Goal: Information Seeking & Learning: Get advice/opinions

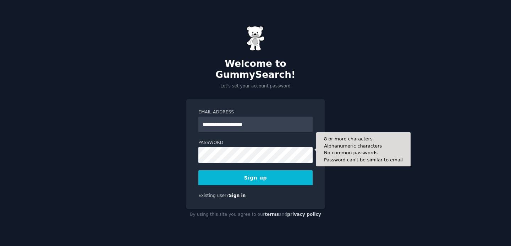
type input "**********"
click at [199, 170] on button "Sign up" at bounding box center [256, 177] width 114 height 15
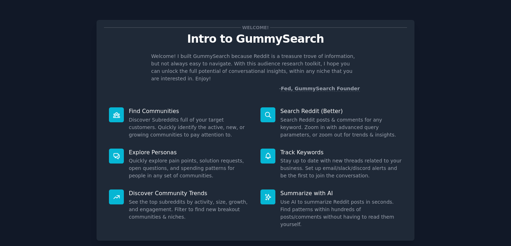
scroll to position [32, 0]
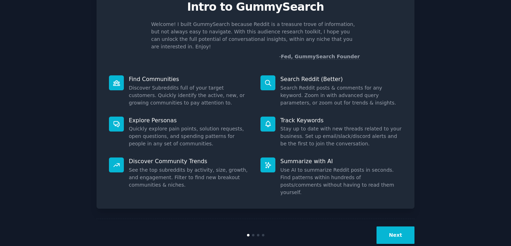
click at [391, 226] on button "Next" at bounding box center [396, 234] width 38 height 17
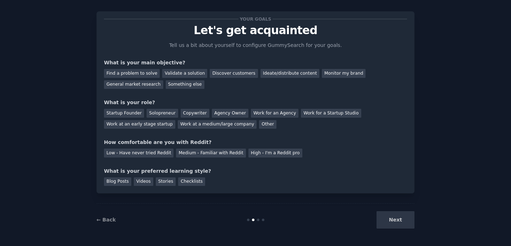
scroll to position [9, 0]
click at [226, 76] on div "Discover customers" at bounding box center [234, 73] width 48 height 9
click at [133, 113] on div "Startup Founder" at bounding box center [124, 113] width 40 height 9
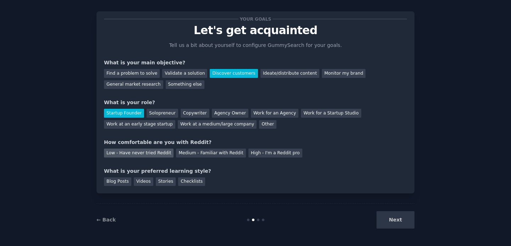
click at [153, 155] on div "Low - Have never tried Reddit" at bounding box center [139, 152] width 70 height 9
click at [121, 182] on div "Blog Posts" at bounding box center [117, 181] width 27 height 9
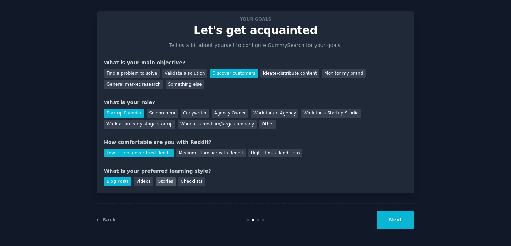
click at [164, 182] on div "Stories" at bounding box center [166, 181] width 20 height 9
click at [121, 183] on div "Blog Posts" at bounding box center [117, 181] width 27 height 9
click at [382, 217] on button "Next" at bounding box center [396, 219] width 38 height 17
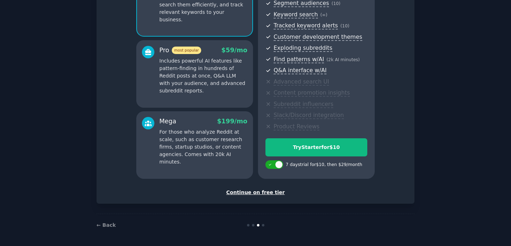
click at [261, 193] on div "Continue on free tier" at bounding box center [255, 192] width 303 height 7
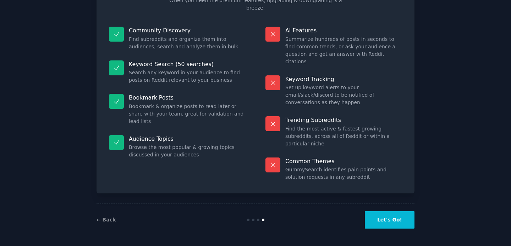
scroll to position [31, 0]
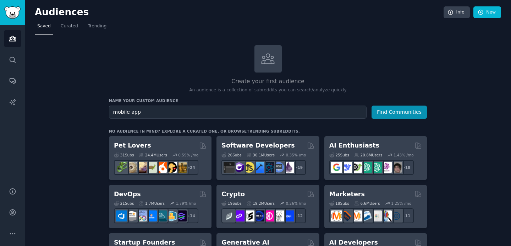
type input "mobile app"
click at [372, 105] on button "Find Communities" at bounding box center [399, 111] width 55 height 13
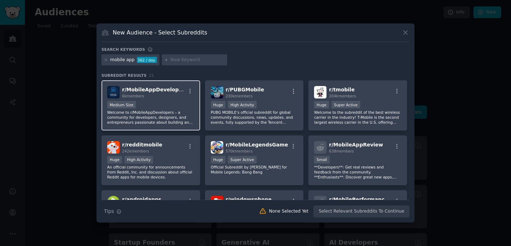
click at [140, 87] on span "r/ MobileAppDevelopers" at bounding box center [154, 90] width 65 height 6
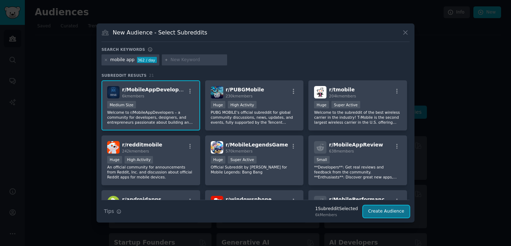
click at [380, 214] on button "Create Audience" at bounding box center [386, 211] width 47 height 12
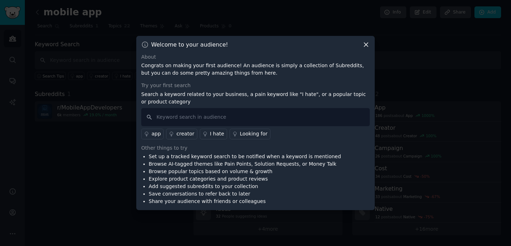
click at [366, 45] on icon at bounding box center [366, 44] width 7 height 7
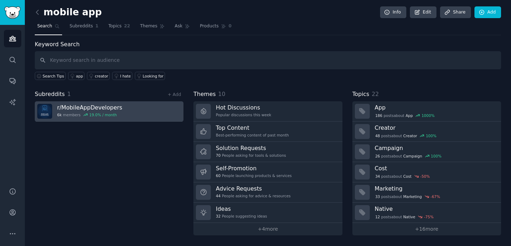
click at [104, 108] on h3 "r/ MobileAppDevelopers" at bounding box center [89, 107] width 65 height 7
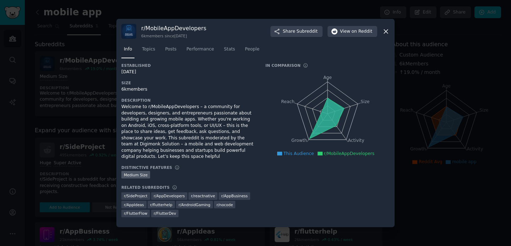
click at [383, 32] on icon at bounding box center [386, 31] width 7 height 7
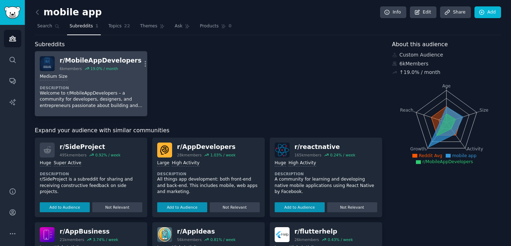
click at [60, 102] on p "Welcome to r/MobileAppDevelopers – a community for developers, designers, and e…" at bounding box center [91, 99] width 103 height 19
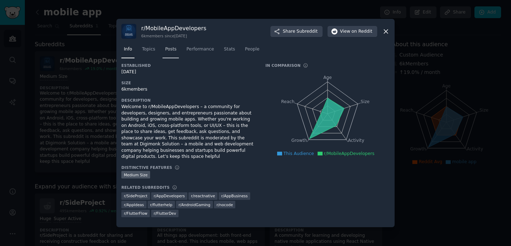
click at [169, 50] on span "Posts" at bounding box center [170, 49] width 11 height 6
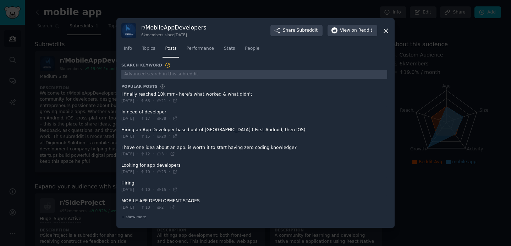
click at [158, 113] on span at bounding box center [254, 115] width 266 height 17
click at [178, 119] on icon at bounding box center [175, 118] width 5 height 5
click at [178, 136] on icon at bounding box center [175, 136] width 5 height 5
click at [178, 173] on icon at bounding box center [175, 171] width 5 height 5
click at [128, 219] on div "+ show more" at bounding box center [254, 216] width 266 height 7
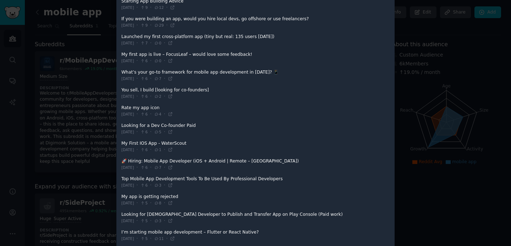
scroll to position [205, 0]
click at [172, 130] on icon at bounding box center [170, 131] width 3 height 3
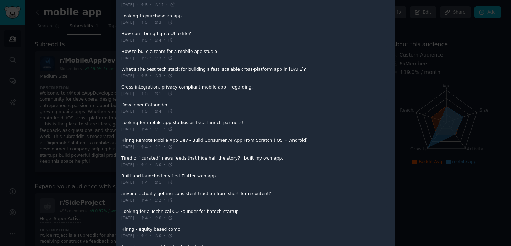
scroll to position [474, 0]
click at [173, 145] on icon at bounding box center [170, 146] width 5 height 5
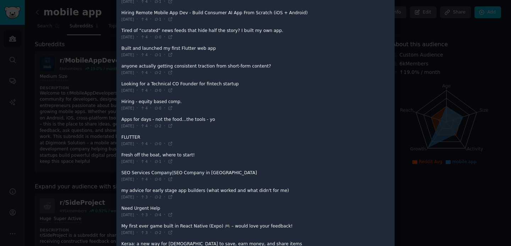
scroll to position [601, 0]
click at [172, 142] on icon at bounding box center [170, 143] width 3 height 3
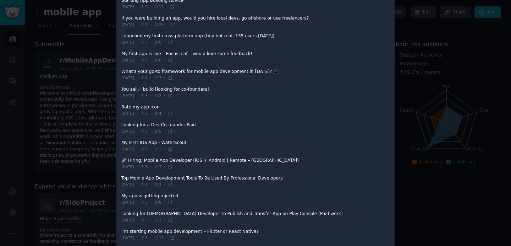
scroll to position [0, 0]
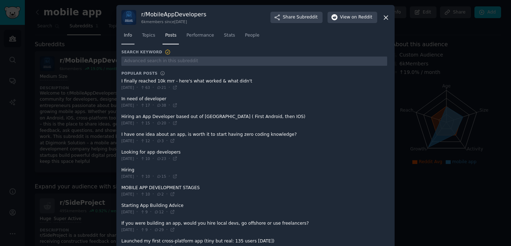
click at [129, 39] on link "Info" at bounding box center [127, 37] width 13 height 15
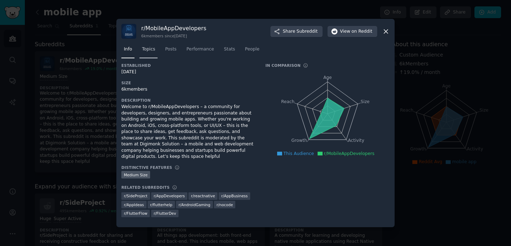
click at [152, 52] on span "Topics" at bounding box center [148, 49] width 13 height 6
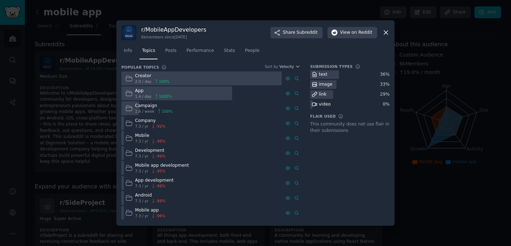
click at [64, 136] on div at bounding box center [255, 123] width 511 height 246
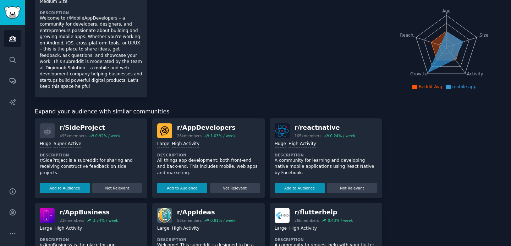
scroll to position [76, 0]
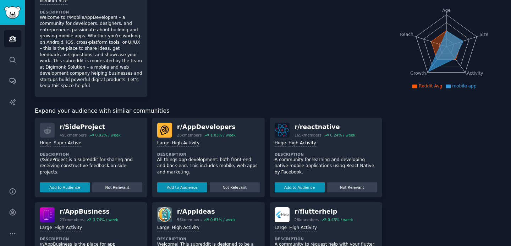
click at [214, 129] on div "r/ AppDevelopers" at bounding box center [206, 127] width 59 height 9
click at [193, 183] on button "Add to Audience" at bounding box center [182, 187] width 50 height 10
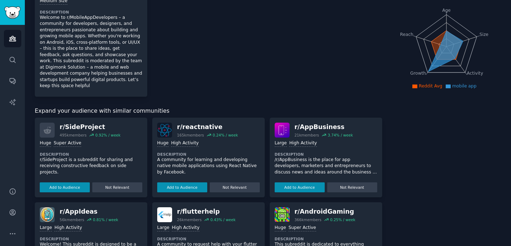
scroll to position [0, 0]
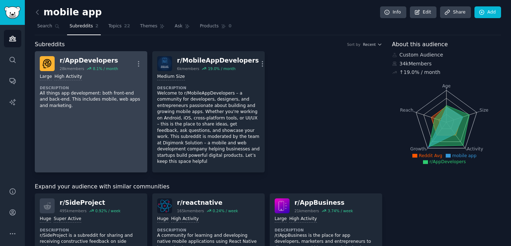
click at [101, 63] on div "r/ AppDevelopers" at bounding box center [89, 60] width 59 height 9
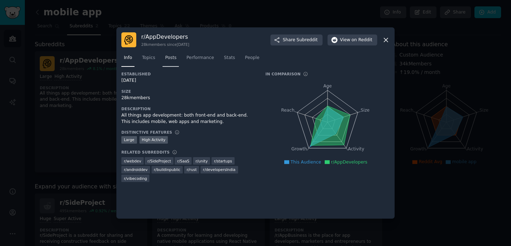
click at [173, 57] on span "Posts" at bounding box center [170, 58] width 11 height 6
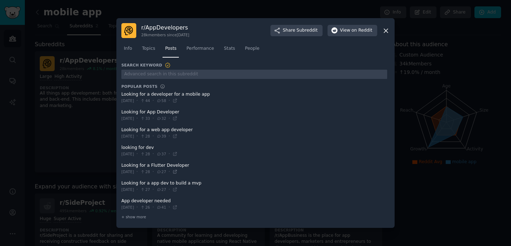
click at [178, 172] on icon at bounding box center [175, 171] width 5 height 5
click at [348, 32] on span "View on Reddit" at bounding box center [356, 30] width 32 height 6
click at [350, 32] on span "View on Reddit" at bounding box center [356, 30] width 32 height 6
click at [452, 125] on div at bounding box center [255, 123] width 511 height 246
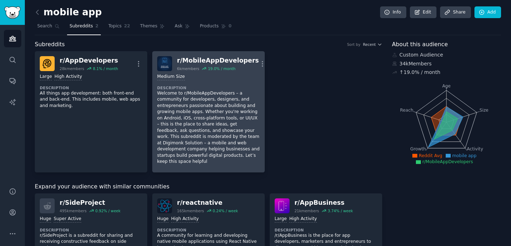
click at [195, 65] on h2 "r/ MobileAppDevelopers 6k members 19.0 % / month" at bounding box center [218, 63] width 82 height 15
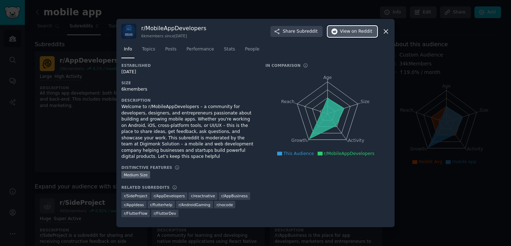
click at [340, 26] on button "View on Reddit" at bounding box center [353, 31] width 50 height 11
click at [80, 133] on div at bounding box center [255, 123] width 511 height 246
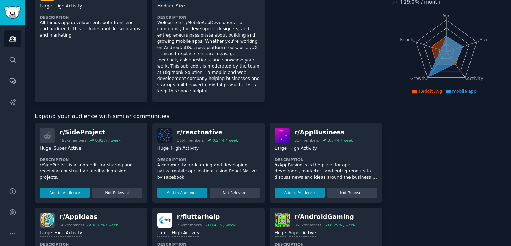
scroll to position [71, 0]
click at [283, 135] on img at bounding box center [282, 135] width 15 height 15
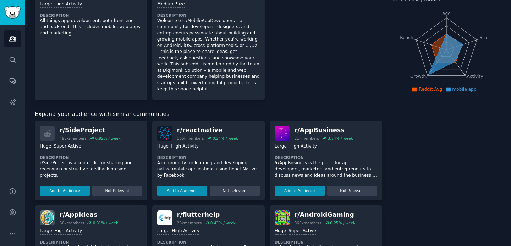
click at [90, 132] on div "r/ SideProject" at bounding box center [90, 130] width 61 height 9
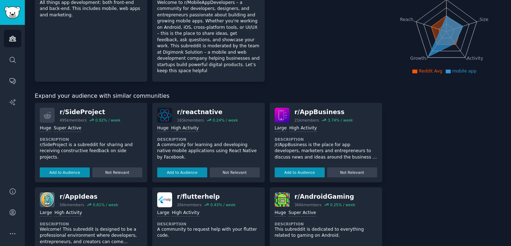
scroll to position [97, 0]
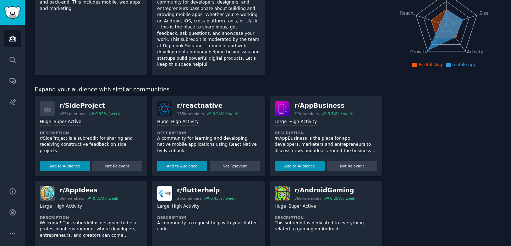
click at [217, 124] on div ">= 80th percentile for submissions / day Huge High Activity" at bounding box center [208, 122] width 103 height 7
click at [206, 107] on div "r/ reactnative" at bounding box center [207, 105] width 61 height 9
click at [190, 227] on p "A community to request help with your flutter code." at bounding box center [208, 226] width 103 height 12
click at [208, 142] on p "A community for learning and developing native mobile applications using React …" at bounding box center [208, 144] width 103 height 19
click at [209, 145] on p "A community for learning and developing native mobile applications using React …" at bounding box center [208, 144] width 103 height 19
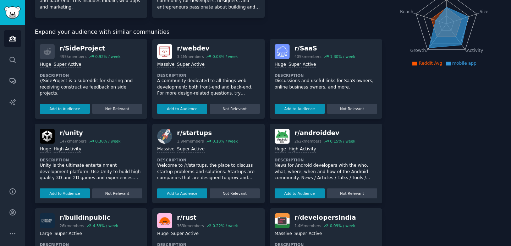
scroll to position [99, 0]
click at [123, 173] on p "Unity is the ultimate entertainment development platform. Use Unity to build hi…" at bounding box center [91, 171] width 103 height 19
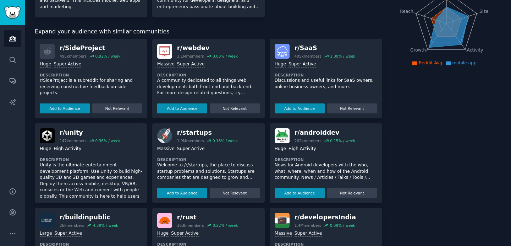
scroll to position [48, 0]
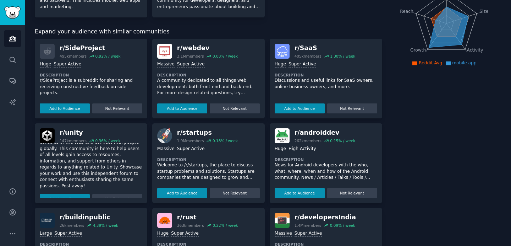
click at [54, 134] on img at bounding box center [47, 135] width 15 height 15
click at [49, 135] on img at bounding box center [47, 135] width 15 height 15
click at [45, 221] on img at bounding box center [47, 220] width 15 height 15
click at [164, 222] on img at bounding box center [164, 220] width 15 height 15
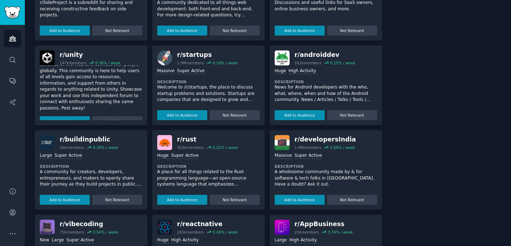
scroll to position [180, 0]
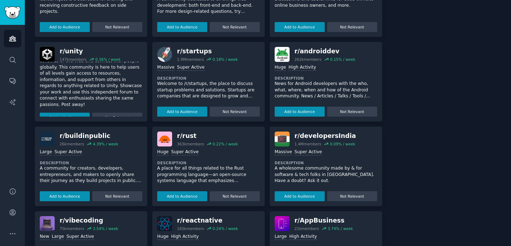
click at [165, 226] on img at bounding box center [164, 223] width 15 height 15
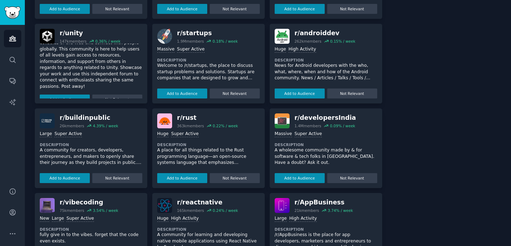
scroll to position [234, 0]
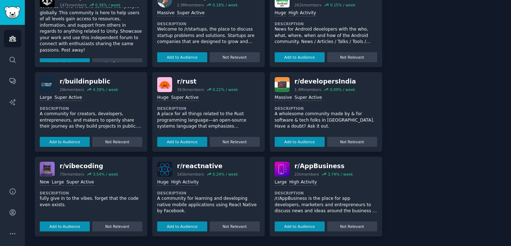
click at [281, 174] on img at bounding box center [282, 169] width 15 height 15
click at [299, 199] on p "/r/AppBusiness is the place for app developers, marketers and entrepreneurs to …" at bounding box center [326, 204] width 103 height 19
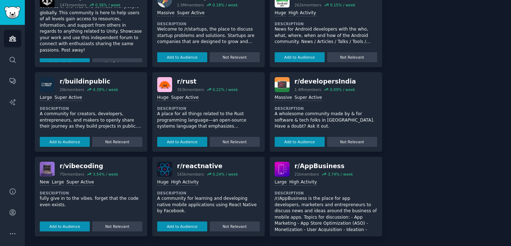
scroll to position [29, 0]
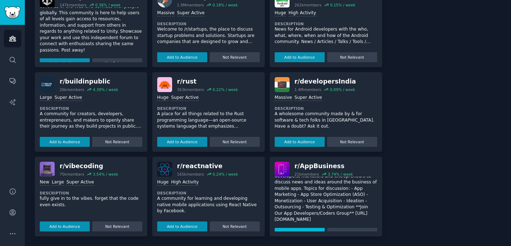
click at [306, 228] on button "Add to Audience" at bounding box center [300, 233] width 50 height 10
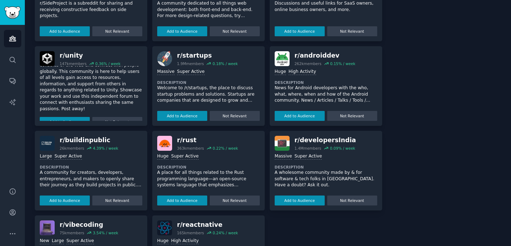
scroll to position [0, 0]
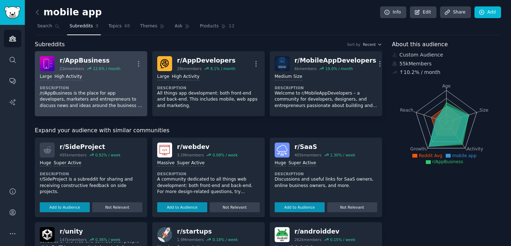
click at [98, 70] on div "12.6 % / month" at bounding box center [107, 68] width 28 height 5
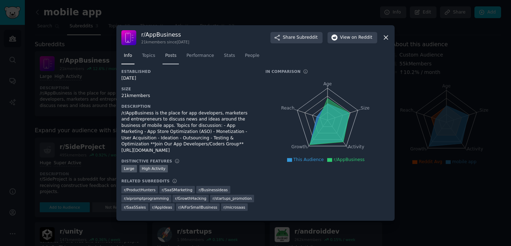
click at [172, 56] on span "Posts" at bounding box center [170, 56] width 11 height 6
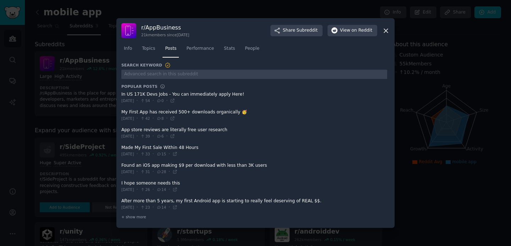
click at [416, 173] on div at bounding box center [255, 123] width 511 height 246
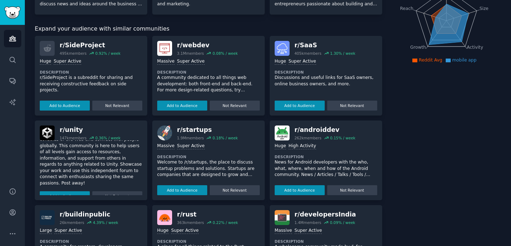
scroll to position [102, 0]
click at [211, 170] on p "Welcome to /r/startups, the place to discuss startup problems and solutions. St…" at bounding box center [208, 168] width 103 height 19
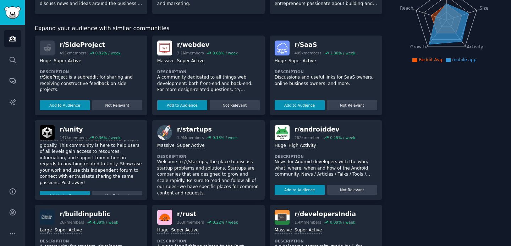
scroll to position [16, 0]
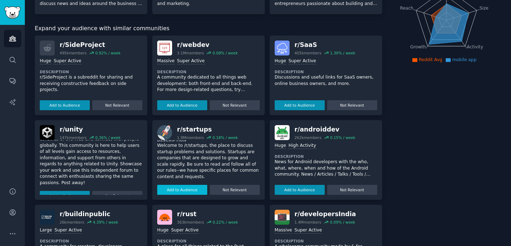
click at [192, 191] on button "Add to Audience" at bounding box center [182, 190] width 50 height 10
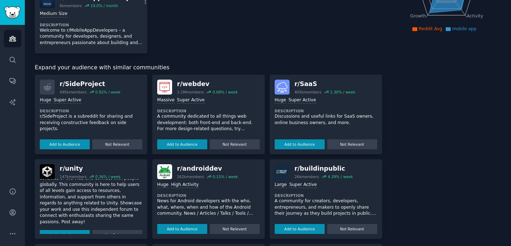
scroll to position [132, 0]
click at [296, 231] on button "Add to Audience" at bounding box center [300, 229] width 50 height 10
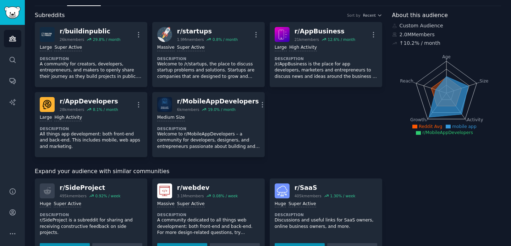
scroll to position [11, 0]
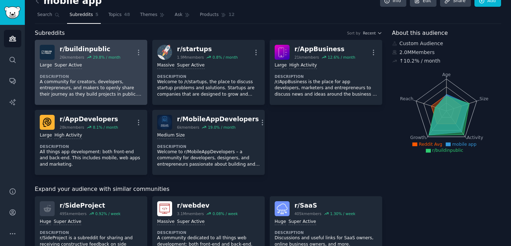
click at [113, 85] on p "A community for creators, developers, entrepreneurs, and makers to openly share…" at bounding box center [91, 88] width 103 height 19
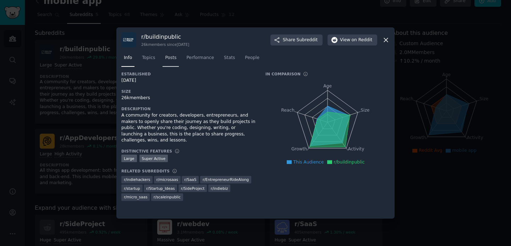
click at [168, 56] on span "Posts" at bounding box center [170, 58] width 11 height 6
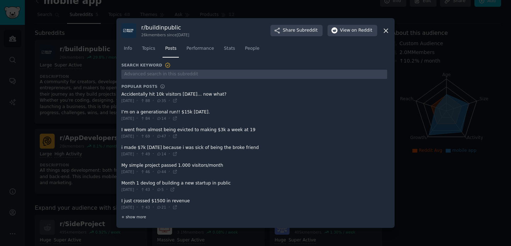
click at [137, 217] on span "+ show more" at bounding box center [133, 216] width 25 height 5
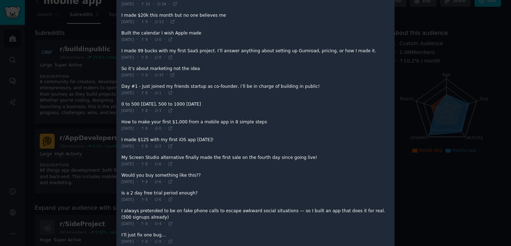
scroll to position [740, 0]
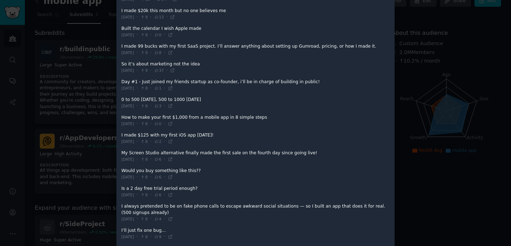
click at [74, 193] on div at bounding box center [255, 123] width 511 height 246
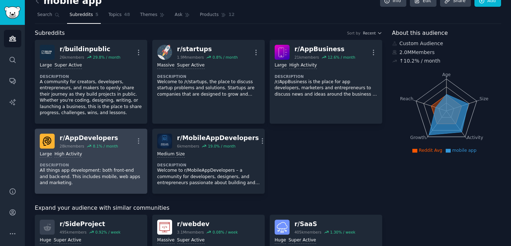
click at [84, 158] on div "Large High Activity Description All things app development: both front-end and …" at bounding box center [91, 168] width 103 height 40
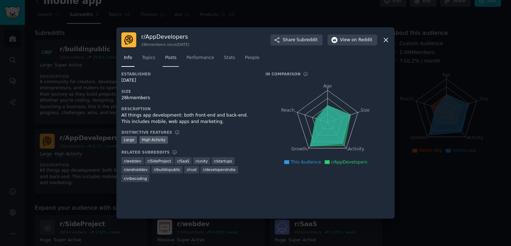
click at [176, 58] on span "Posts" at bounding box center [170, 58] width 11 height 6
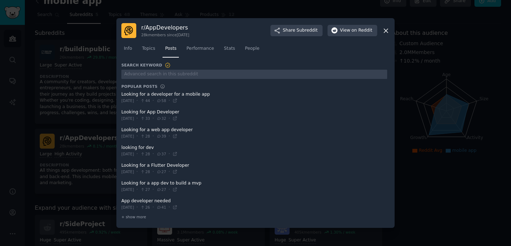
click at [72, 114] on div at bounding box center [255, 123] width 511 height 246
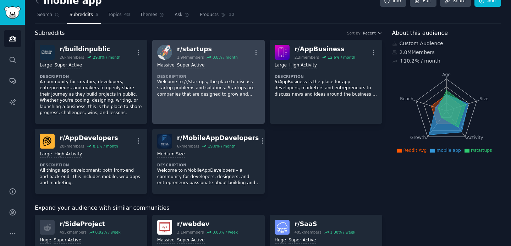
click at [180, 90] on p "Welcome to /r/startups, the place to discuss startup problems and solutions. St…" at bounding box center [208, 88] width 103 height 19
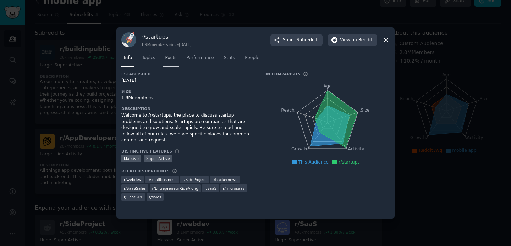
click at [175, 57] on span "Posts" at bounding box center [170, 58] width 11 height 6
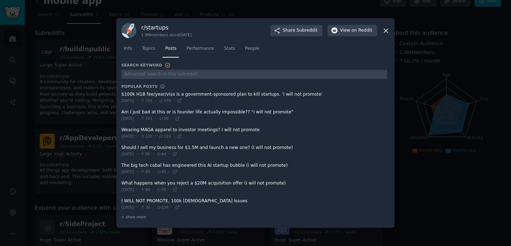
click at [139, 221] on div "Search Keyword Popular Posts $100k H1B fee/year/visa is a government-sponsored …" at bounding box center [255, 142] width 269 height 161
click at [137, 217] on span "+ show more" at bounding box center [133, 216] width 25 height 5
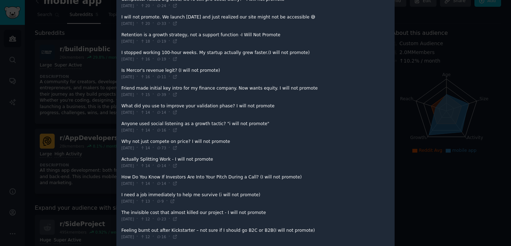
scroll to position [565, 0]
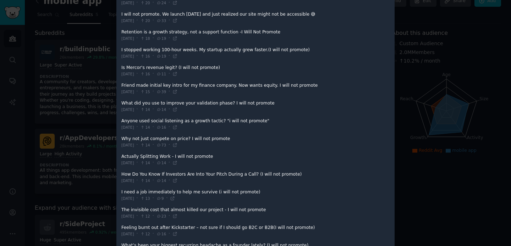
click at [56, 156] on div at bounding box center [255, 123] width 511 height 246
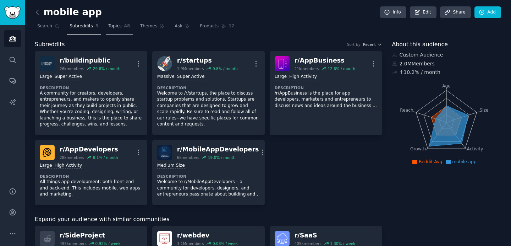
click at [109, 24] on span "Topics" at bounding box center [114, 26] width 13 height 6
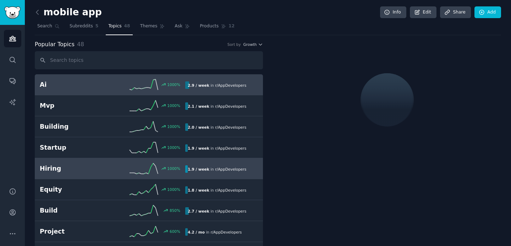
click at [116, 170] on div "1000 %" at bounding box center [149, 168] width 73 height 11
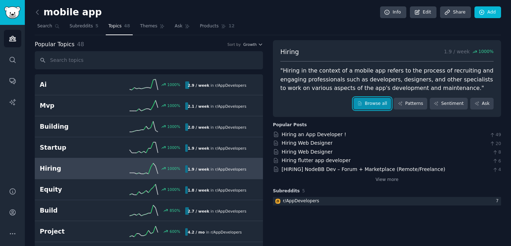
click at [372, 105] on link "Browse all" at bounding box center [373, 104] width 38 height 12
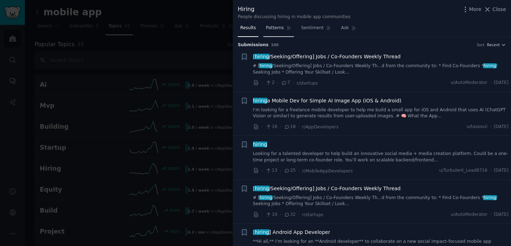
click at [278, 29] on span "Patterns" at bounding box center [275, 28] width 18 height 6
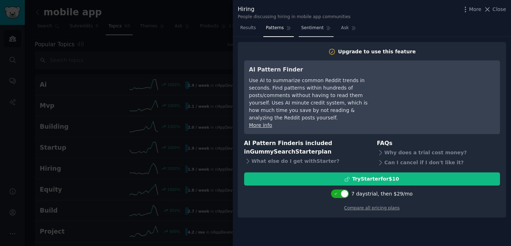
click at [315, 25] on span "Sentiment" at bounding box center [313, 28] width 22 height 6
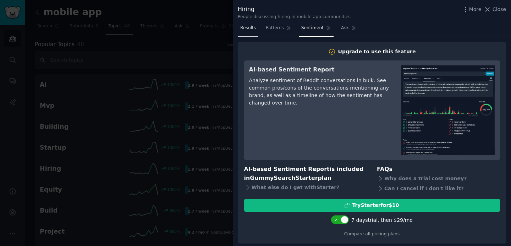
click at [250, 31] on span "Results" at bounding box center [248, 28] width 16 height 6
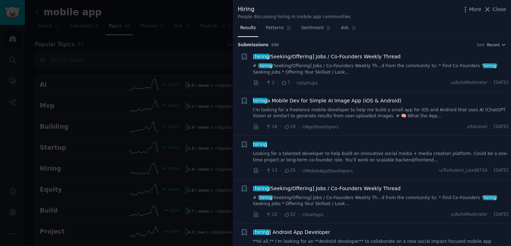
click at [288, 70] on link "# [ hiring /Seeking/Offering] Jobs / Co-Founders Weekly Th...d from the communi…" at bounding box center [381, 69] width 256 height 12
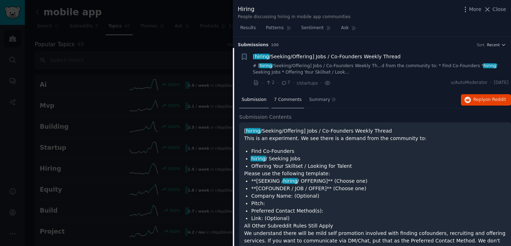
click at [282, 95] on div "7 Comments" at bounding box center [288, 100] width 33 height 17
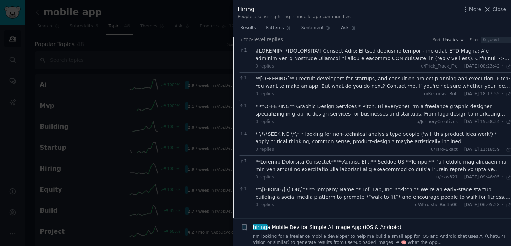
scroll to position [78, 0]
click at [334, 168] on div at bounding box center [384, 165] width 256 height 15
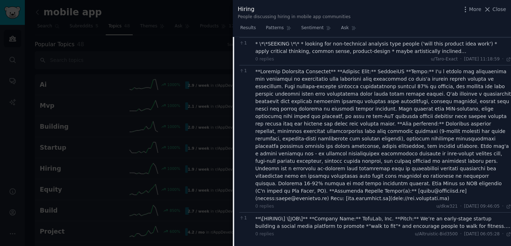
scroll to position [169, 0]
click at [506, 201] on div "1 0 replies u/dkw321 · Tue 23/09/2025, 09:46:05 09:46 ·" at bounding box center [375, 137] width 272 height 147
click at [507, 203] on icon at bounding box center [509, 205] width 5 height 5
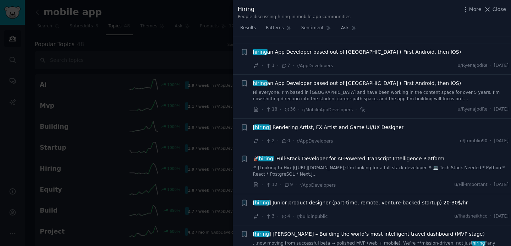
scroll to position [548, 0]
click at [288, 199] on span "[ hiring ] Junior product designer (part-time, remote, venture-backed startup) …" at bounding box center [360, 202] width 215 height 7
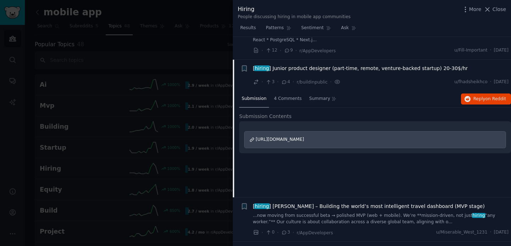
scroll to position [381, 0]
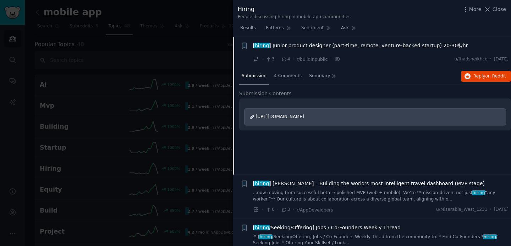
click at [304, 117] on span "https://www.reddit.com/r/DesignJobs/comments/1nc4e32/hiring_junior_product_desi…" at bounding box center [280, 116] width 48 height 5
click at [194, 53] on div at bounding box center [255, 123] width 511 height 246
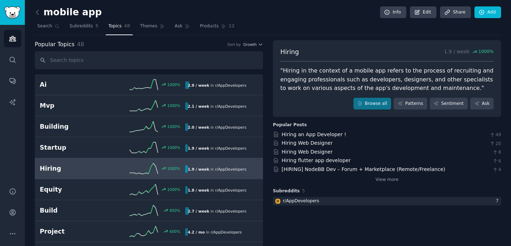
click at [93, 168] on h2 "Hiring" at bounding box center [76, 168] width 73 height 9
click at [367, 101] on link "Browse all" at bounding box center [373, 104] width 38 height 12
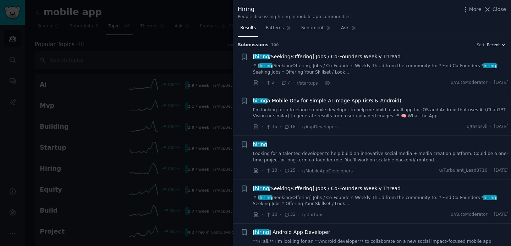
click at [499, 44] on button "Recent" at bounding box center [496, 44] width 19 height 5
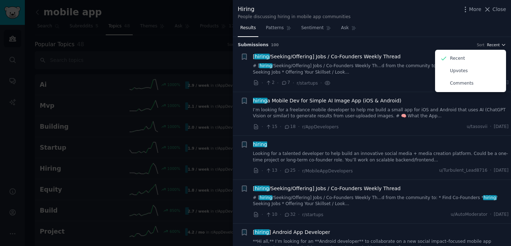
click at [499, 44] on button "Recent" at bounding box center [496, 44] width 19 height 5
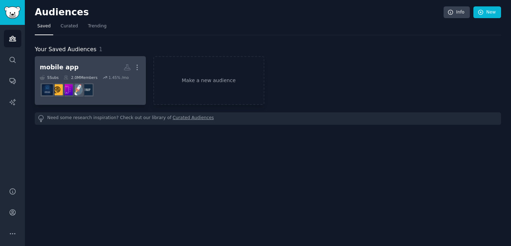
click at [103, 79] on div "5 Sub s 2.0M Members 1.45 % /mo" at bounding box center [90, 77] width 101 height 5
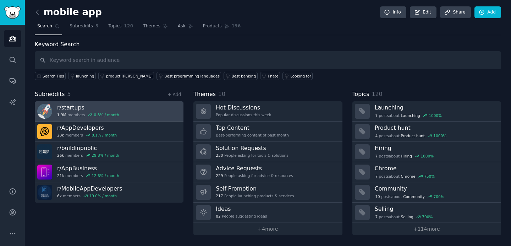
click at [81, 109] on h3 "r/ startups" at bounding box center [88, 107] width 62 height 7
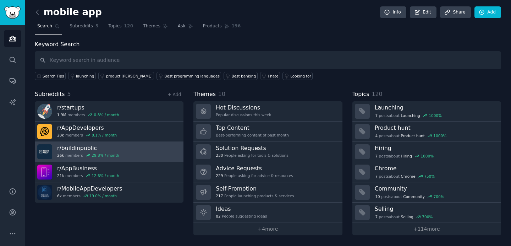
click at [85, 149] on h3 "r/ buildinpublic" at bounding box center [88, 147] width 62 height 7
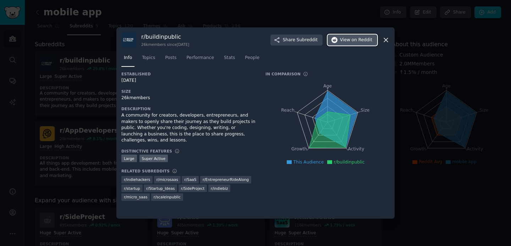
click at [367, 42] on span "on Reddit" at bounding box center [362, 40] width 21 height 6
click at [465, 97] on div at bounding box center [255, 123] width 511 height 246
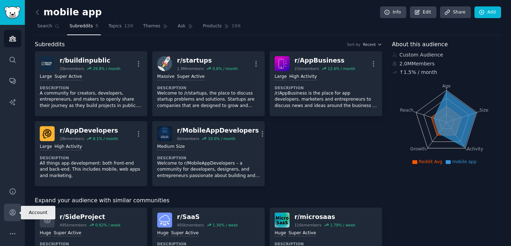
click at [13, 211] on icon "Sidebar" at bounding box center [12, 212] width 7 height 7
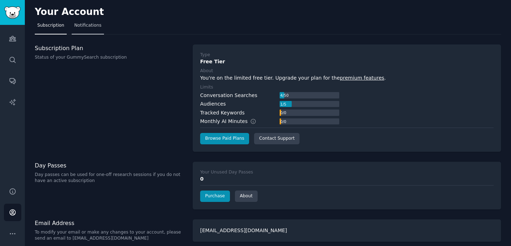
click at [94, 30] on link "Notifications" at bounding box center [88, 27] width 32 height 15
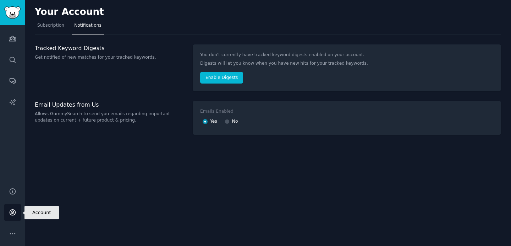
click at [15, 215] on icon "Sidebar" at bounding box center [12, 212] width 7 height 7
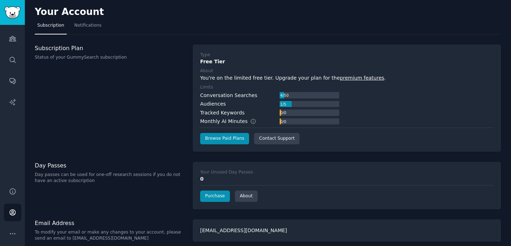
scroll to position [5, 0]
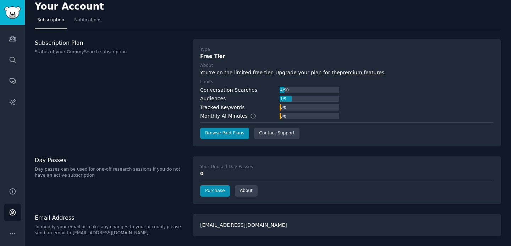
click at [221, 226] on div "xokisa1320@anysilo.com" at bounding box center [347, 225] width 309 height 22
copy div "xokisa1320@anysilo.com"
click at [227, 176] on div "0" at bounding box center [347, 173] width 294 height 7
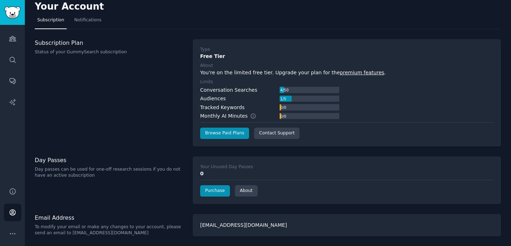
click at [238, 225] on div "xokisa1320@anysilo.com" at bounding box center [347, 225] width 309 height 22
copy div "xokisa1320@anysilo.com"
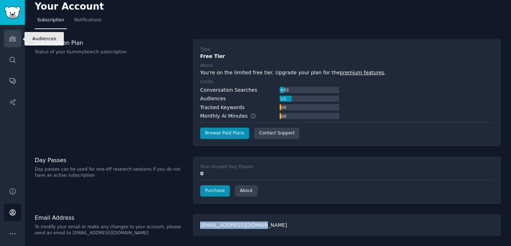
click at [16, 39] on link "Audiences" at bounding box center [12, 38] width 17 height 17
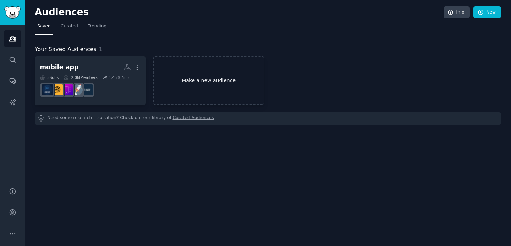
click at [184, 71] on link "Make a new audience" at bounding box center [208, 80] width 111 height 49
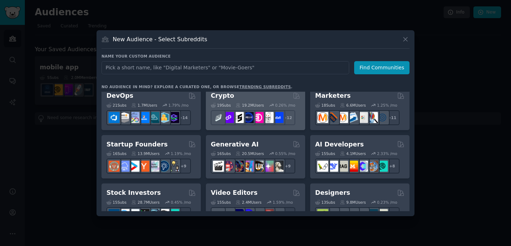
scroll to position [54, 0]
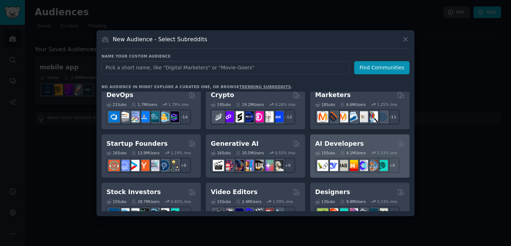
click at [338, 143] on h2 "AI Developers" at bounding box center [339, 143] width 49 height 9
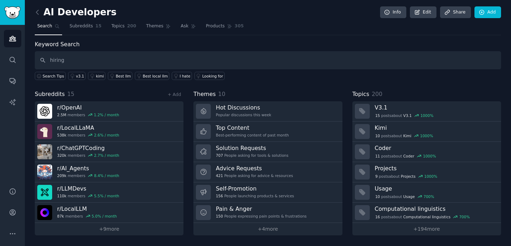
type input "hiring"
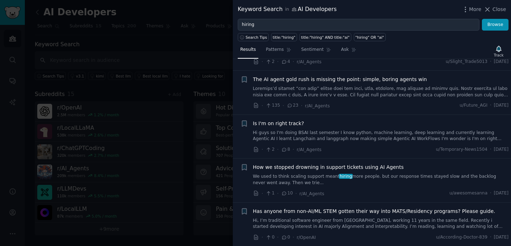
scroll to position [50, 0]
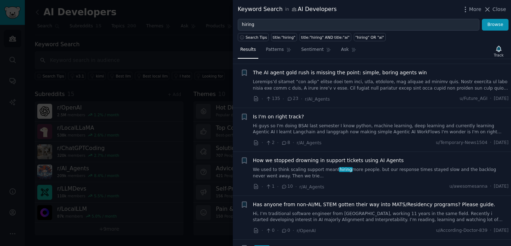
click at [153, 41] on div at bounding box center [255, 123] width 511 height 246
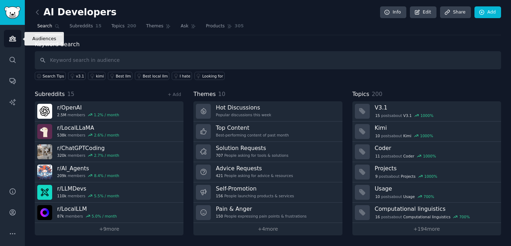
click at [18, 40] on link "Audiences" at bounding box center [12, 38] width 17 height 17
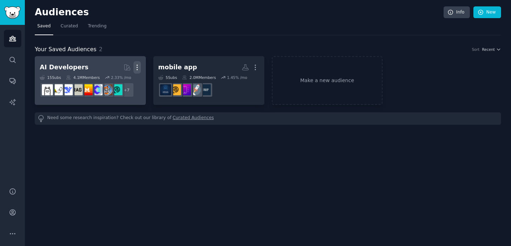
click at [137, 69] on icon "button" at bounding box center [137, 67] width 1 height 5
click at [126, 83] on div "Delete" at bounding box center [113, 82] width 34 height 15
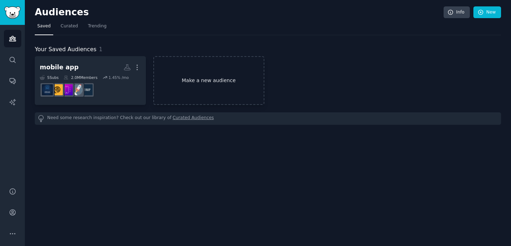
click at [173, 88] on link "Make a new audience" at bounding box center [208, 80] width 111 height 49
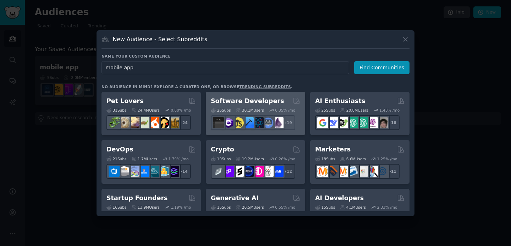
type input "mobile app"
click at [247, 100] on h2 "Software Developers" at bounding box center [247, 101] width 73 height 9
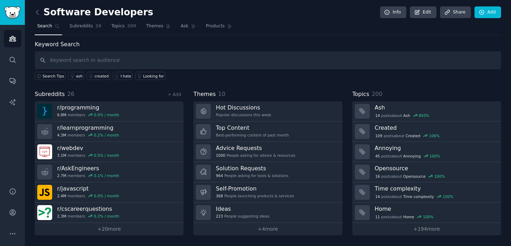
click at [197, 63] on input "text" at bounding box center [268, 60] width 467 height 18
type input "hiring"
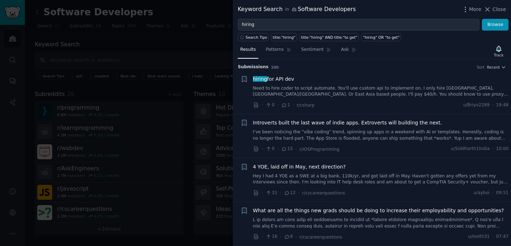
click at [468, 90] on link "Need to hire coder to script automate. You'll use custom api to implement on. I…" at bounding box center [381, 91] width 256 height 12
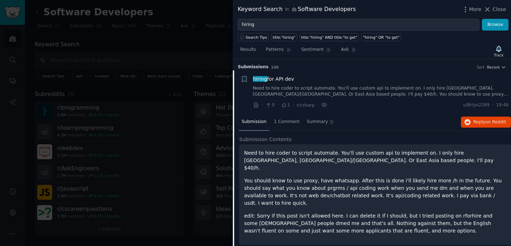
scroll to position [11, 0]
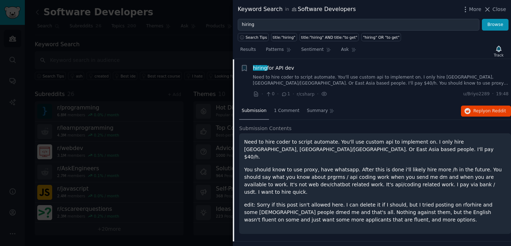
click at [280, 68] on span "hiring for API dev" at bounding box center [273, 67] width 41 height 7
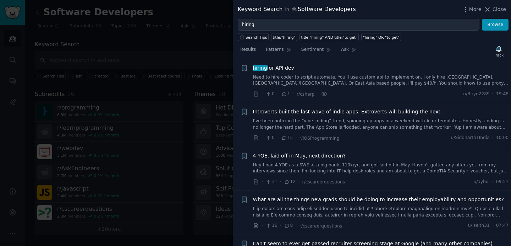
click at [280, 68] on span "hiring for API dev" at bounding box center [273, 67] width 41 height 7
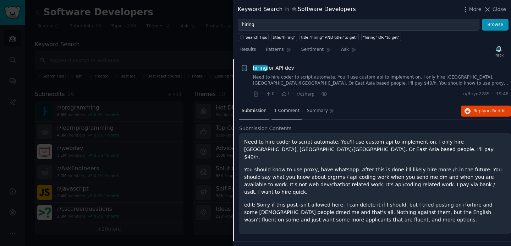
click at [291, 109] on span "1 Comment" at bounding box center [287, 111] width 26 height 6
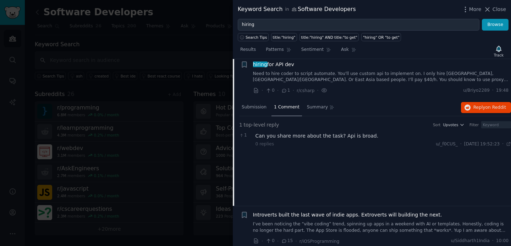
scroll to position [7, 0]
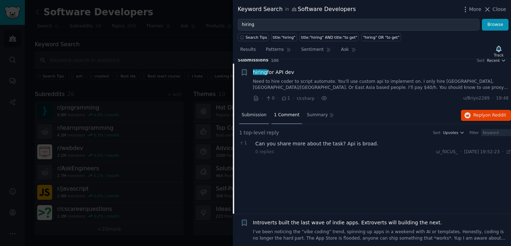
click at [264, 117] on span "Submission" at bounding box center [254, 115] width 25 height 6
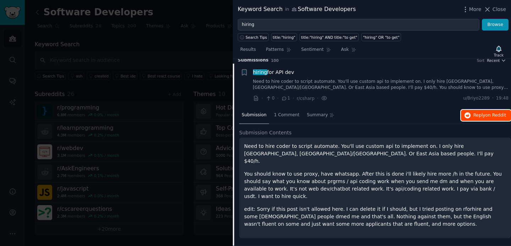
click at [469, 119] on button "Reply on Reddit" at bounding box center [486, 115] width 50 height 11
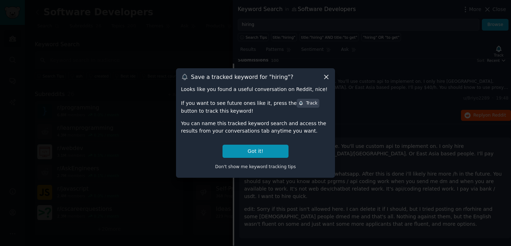
click at [326, 76] on icon at bounding box center [326, 76] width 7 height 7
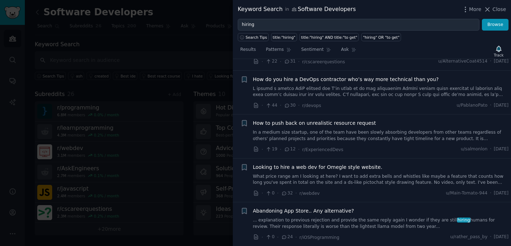
scroll to position [1496, 0]
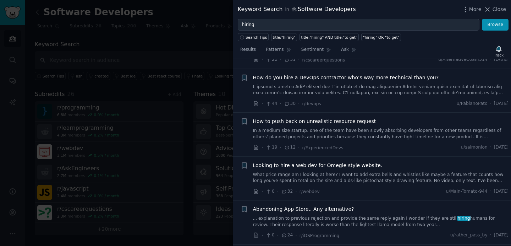
click at [325, 162] on span "Looking to hire a web dev for Omegle style website." at bounding box center [318, 165] width 130 height 7
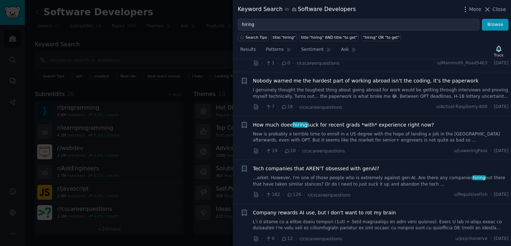
scroll to position [2965, 0]
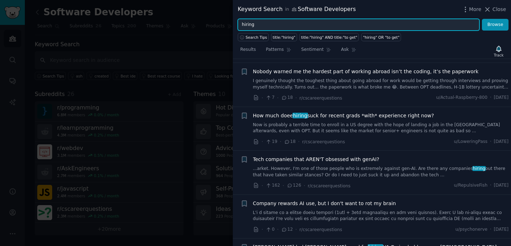
click at [269, 26] on input "hiring" at bounding box center [359, 25] width 242 height 12
type input "mobile app"
click at [482, 19] on button "Browse" at bounding box center [495, 25] width 27 height 12
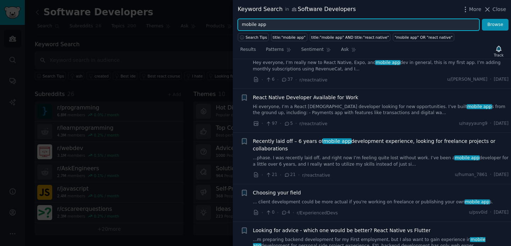
scroll to position [421, 0]
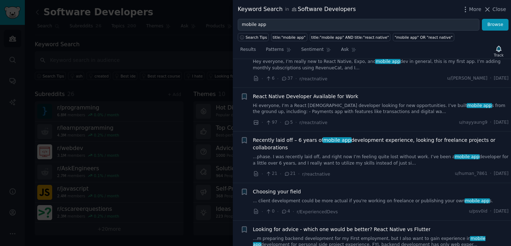
click at [354, 164] on link "...phase. I was recently laid off, and right now I’m feeling quite lost without…" at bounding box center [381, 160] width 256 height 12
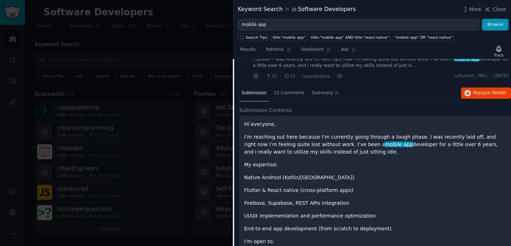
scroll to position [515, 0]
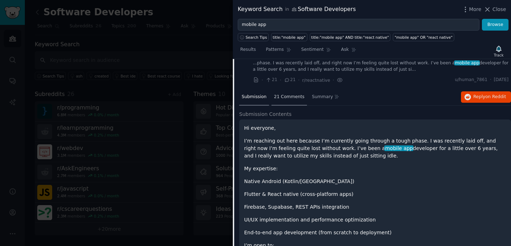
click at [290, 94] on span "21 Comments" at bounding box center [289, 97] width 31 height 6
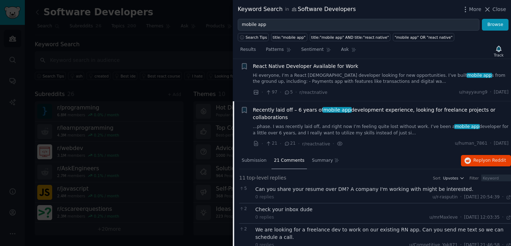
scroll to position [423, 0]
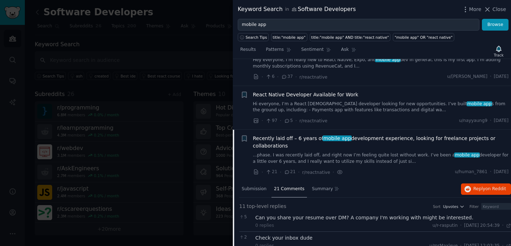
click at [182, 52] on div at bounding box center [255, 123] width 511 height 246
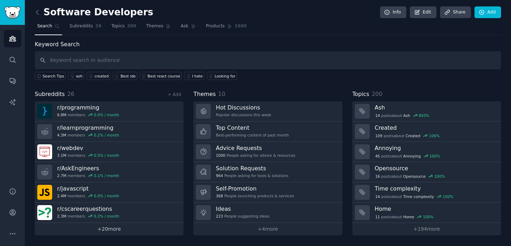
click at [104, 229] on link "+ 20 more" at bounding box center [109, 229] width 149 height 12
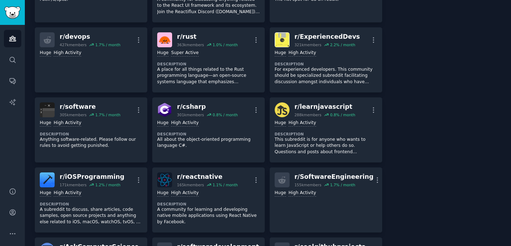
scroll to position [305, 0]
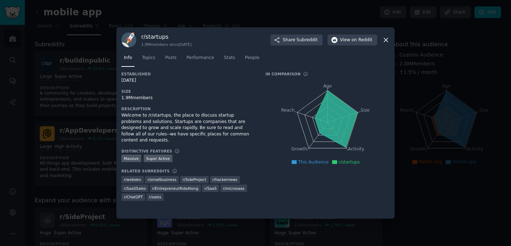
click at [385, 41] on icon at bounding box center [386, 40] width 4 height 4
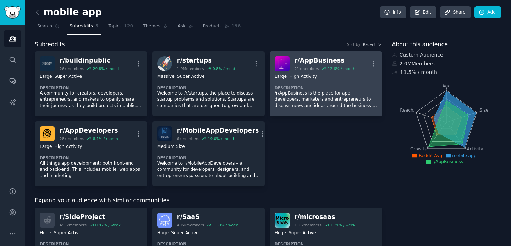
click at [299, 60] on div "r/ AppBusiness" at bounding box center [325, 60] width 61 height 9
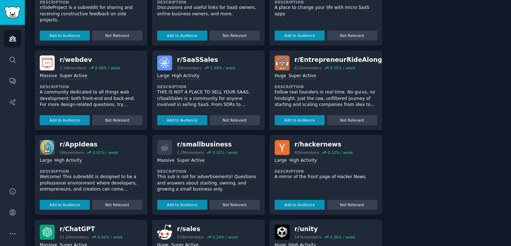
scroll to position [304, 0]
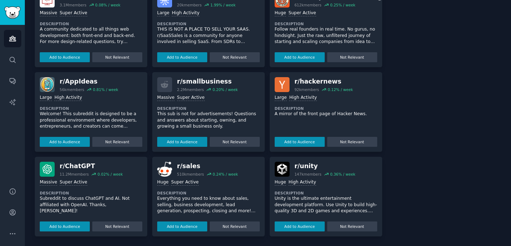
click at [130, 119] on p "Welcome! This subreddit is designed to be a professional environment where deve…" at bounding box center [91, 120] width 103 height 19
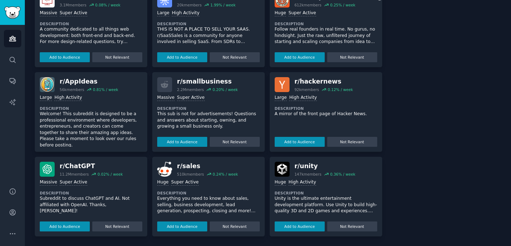
scroll to position [10, 0]
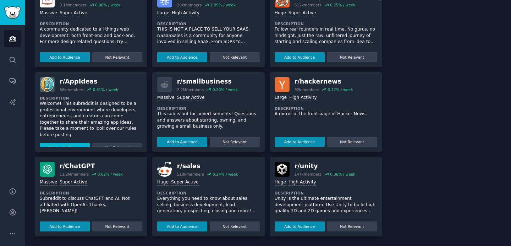
click at [77, 143] on button "Add to Audience" at bounding box center [65, 148] width 50 height 10
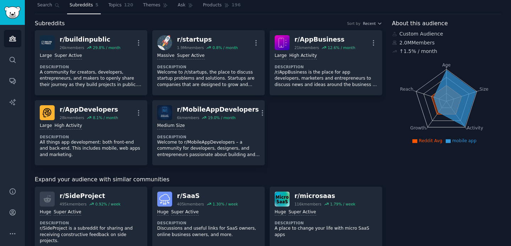
scroll to position [0, 0]
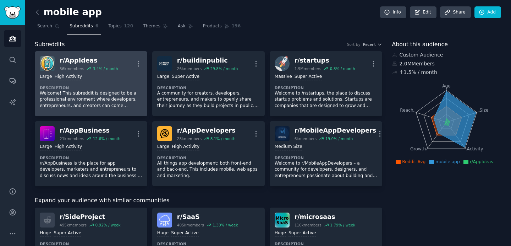
click at [123, 82] on div "Large High Activity Description Welcome! This subreddit is designed to be a pro…" at bounding box center [91, 91] width 103 height 40
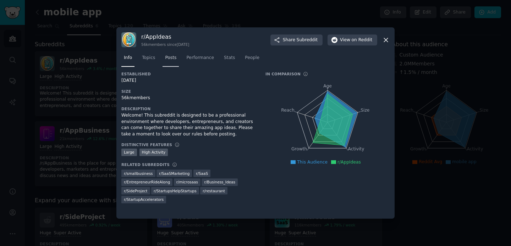
click at [169, 59] on span "Posts" at bounding box center [170, 58] width 11 height 6
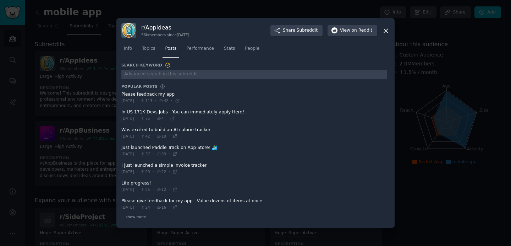
click at [178, 134] on icon at bounding box center [175, 136] width 5 height 5
click at [134, 217] on span "+ show more" at bounding box center [133, 216] width 25 height 5
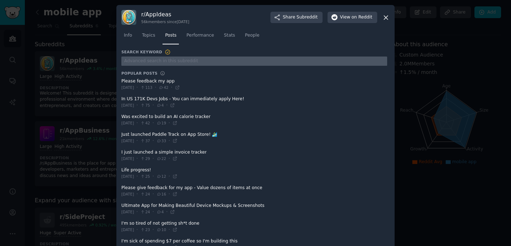
click at [185, 63] on input "text" at bounding box center [254, 61] width 266 height 10
type input "hiring"
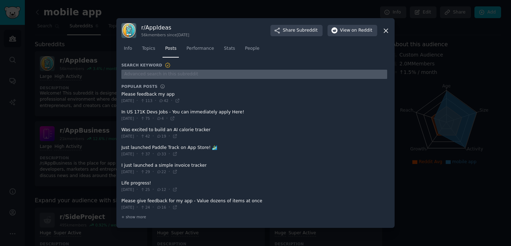
click at [168, 76] on input "text" at bounding box center [254, 75] width 266 height 10
type input "i"
type input "hiring"
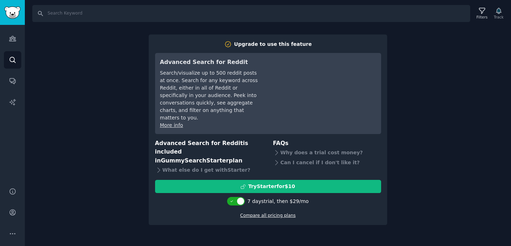
click at [260, 213] on link "Compare all pricing plans" at bounding box center [267, 215] width 55 height 5
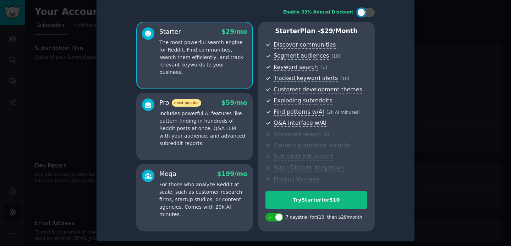
scroll to position [7, 0]
click at [492, 124] on div at bounding box center [255, 123] width 511 height 246
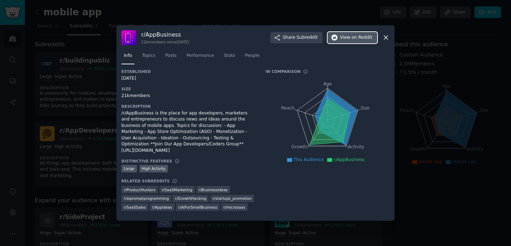
click at [344, 41] on span "View on Reddit" at bounding box center [356, 37] width 32 height 6
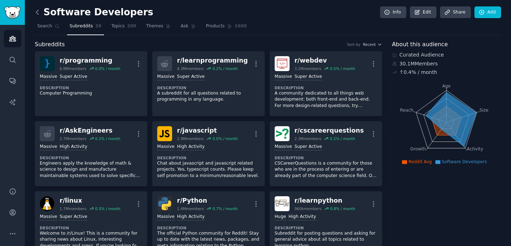
click at [40, 14] on icon at bounding box center [37, 12] width 7 height 7
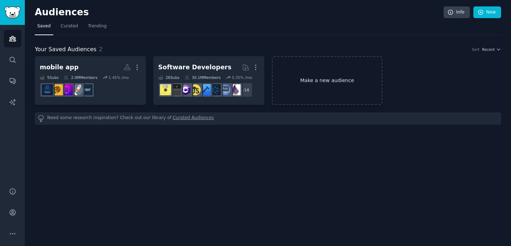
click at [291, 72] on link "Make a new audience" at bounding box center [327, 80] width 111 height 49
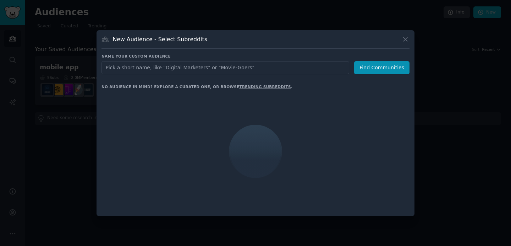
click at [287, 71] on input "text" at bounding box center [226, 67] width 248 height 13
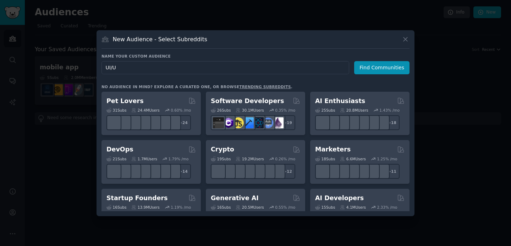
type input "UI/UX"
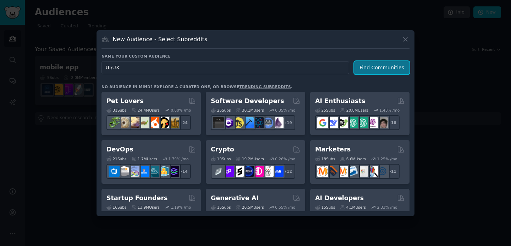
click at [372, 68] on button "Find Communities" at bounding box center [381, 67] width 55 height 13
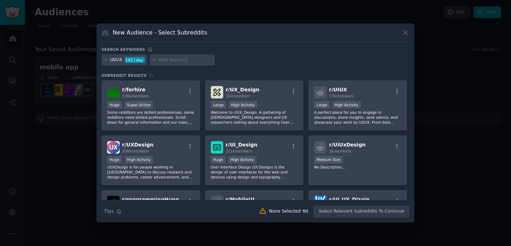
click at [126, 62] on div "142 / day" at bounding box center [135, 60] width 20 height 6
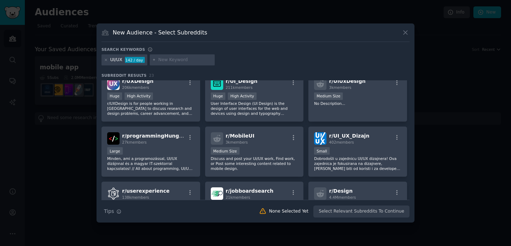
scroll to position [66, 0]
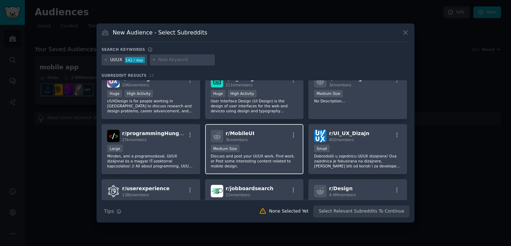
click at [221, 133] on div at bounding box center [217, 136] width 12 height 12
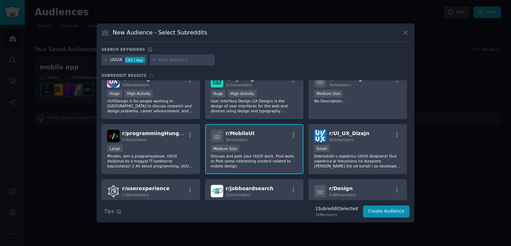
click at [233, 134] on span "r/ MobileUI" at bounding box center [240, 133] width 29 height 6
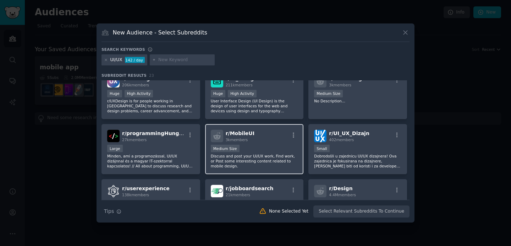
click at [233, 134] on span "r/ MobileUI" at bounding box center [240, 133] width 29 height 6
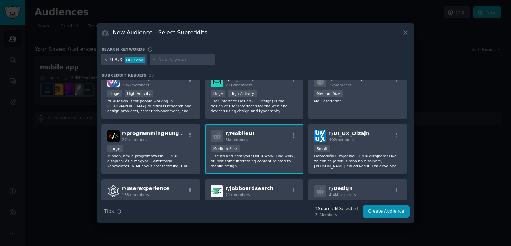
click at [233, 134] on span "r/ MobileUI" at bounding box center [240, 133] width 29 height 6
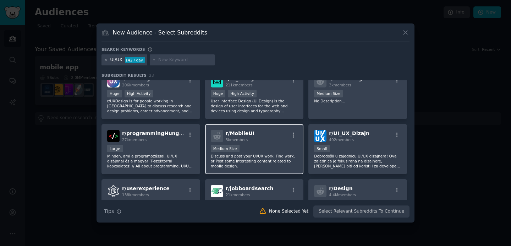
click at [233, 134] on span "r/ MobileUI" at bounding box center [240, 133] width 29 height 6
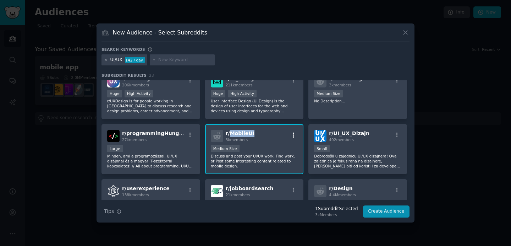
click at [295, 135] on icon "button" at bounding box center [294, 135] width 6 height 6
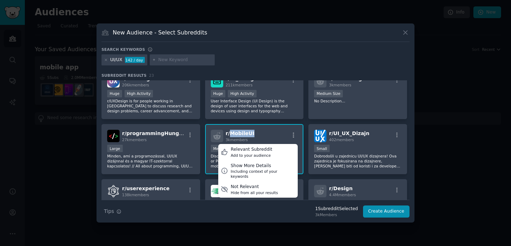
click at [285, 69] on div "Search keywords UI/UX 142 / day Subreddit Results 23 r/ forhire 536k members Hu…" at bounding box center [256, 132] width 308 height 171
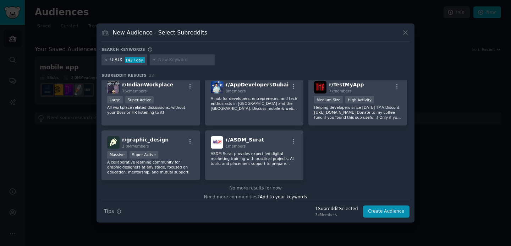
scroll to position [340, 0]
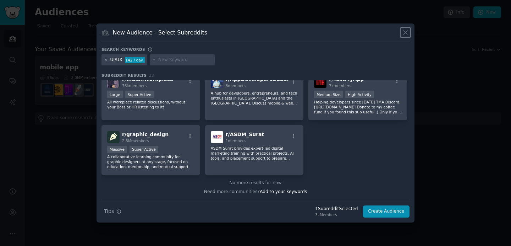
click at [409, 33] on icon at bounding box center [405, 32] width 7 height 7
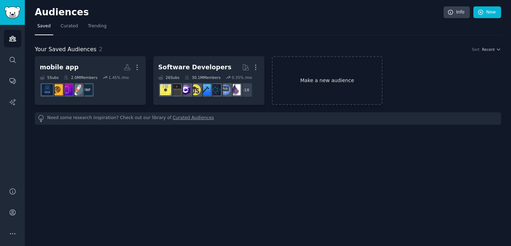
click at [323, 77] on link "Make a new audience" at bounding box center [327, 80] width 111 height 49
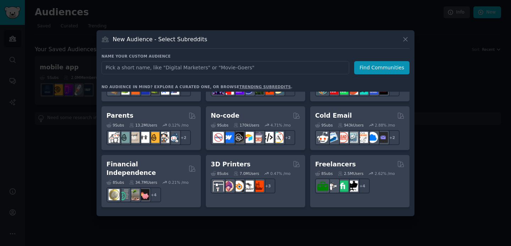
scroll to position [330, 0]
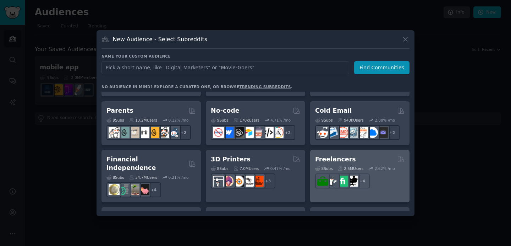
click at [340, 158] on h2 "Freelancers" at bounding box center [335, 159] width 41 height 9
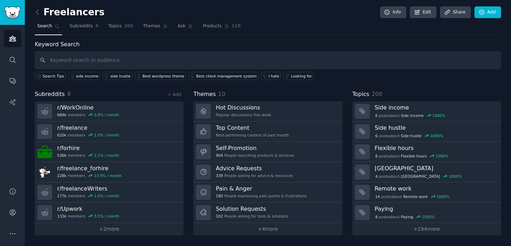
click at [126, 64] on input "text" at bounding box center [268, 60] width 467 height 18
type input "mobile app"
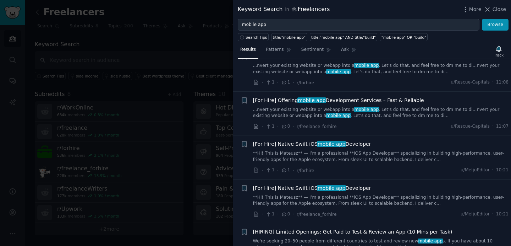
scroll to position [162, 0]
click at [285, 170] on icon at bounding box center [284, 169] width 6 height 5
click at [288, 147] on div "[For Hire] Native Swift iOS mobile app Developer **Hi! This is Mateusz** — I’m …" at bounding box center [381, 151] width 256 height 22
click at [288, 146] on span "[For Hire] Native Swift iOS mobile app Developer" at bounding box center [312, 143] width 118 height 7
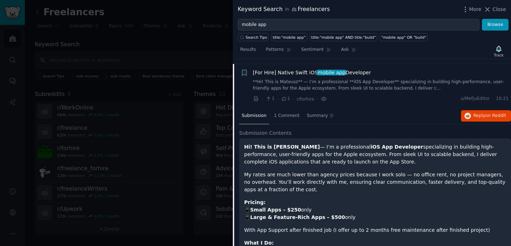
scroll to position [238, 0]
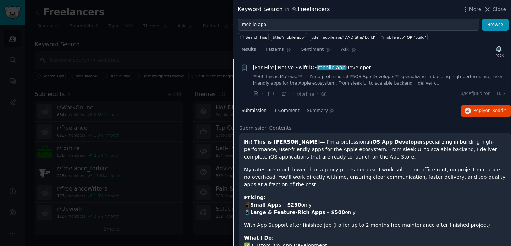
click at [280, 114] on div "1 Comment" at bounding box center [287, 111] width 31 height 17
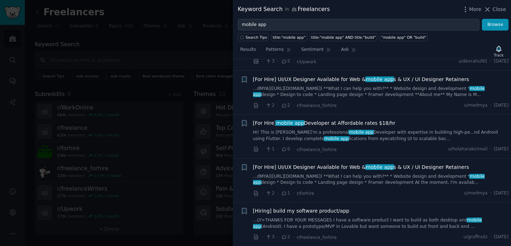
scroll to position [941, 0]
click at [286, 193] on icon at bounding box center [284, 192] width 6 height 5
click at [283, 192] on icon at bounding box center [285, 192] width 4 height 3
click at [296, 168] on span "[For Hire] UI/UX Designer Available for Web & mobile app s & UX / UI Designer R…" at bounding box center [361, 166] width 216 height 7
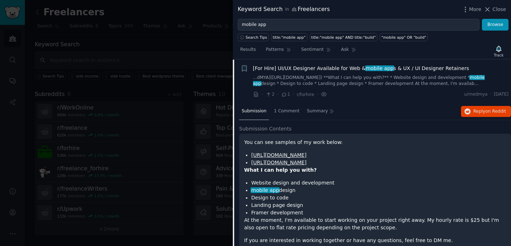
scroll to position [933, 0]
click at [289, 110] on span "1 Comment" at bounding box center [287, 111] width 26 height 6
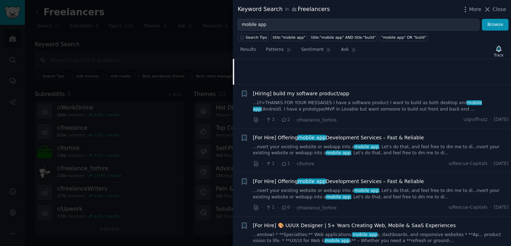
scroll to position [1062, 0]
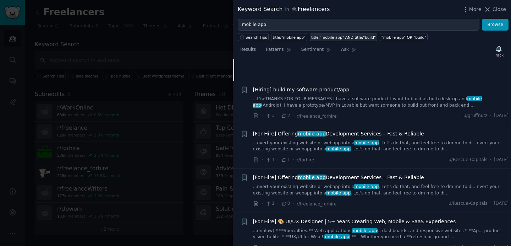
click at [335, 36] on div "title:"mobile app" AND title:"build"" at bounding box center [344, 37] width 65 height 5
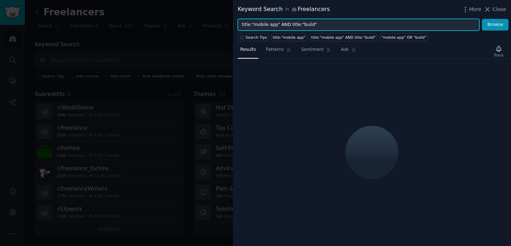
click at [305, 25] on input "title:"mobile app" AND title:"build"" at bounding box center [359, 25] width 242 height 12
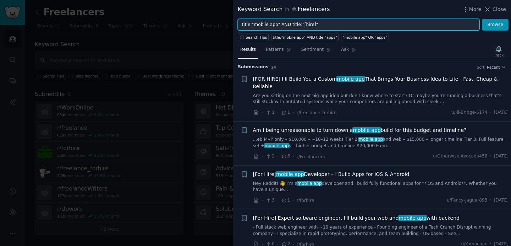
click at [482, 19] on button "Browse" at bounding box center [495, 25] width 27 height 12
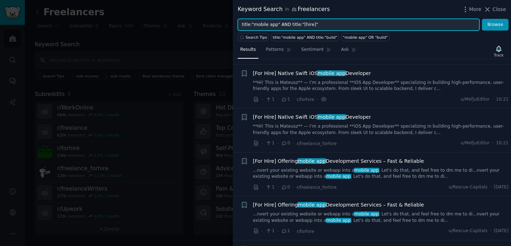
scroll to position [96, 0]
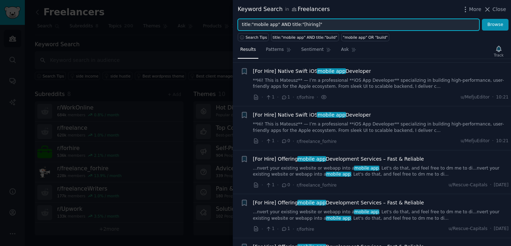
type input "title:"mobile app" AND title:"[hiring]""
click at [482, 19] on button "Browse" at bounding box center [495, 25] width 27 height 12
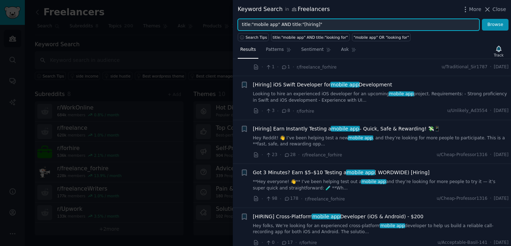
scroll to position [0, 0]
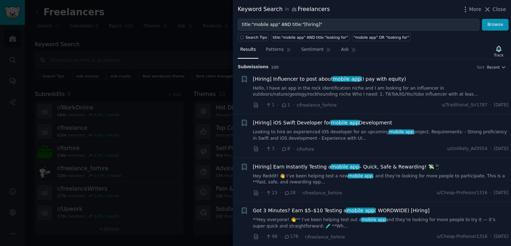
click at [320, 123] on span "[Hiring] iOS Swift Developer for mobile app Development" at bounding box center [323, 122] width 140 height 7
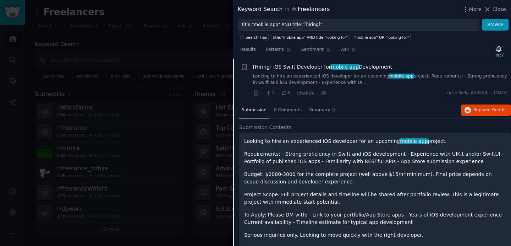
scroll to position [55, 0]
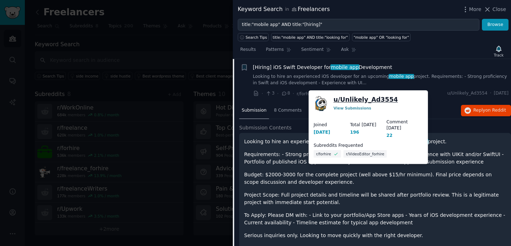
click at [376, 101] on link "u/ Unlikely_Ad3554" at bounding box center [366, 99] width 65 height 9
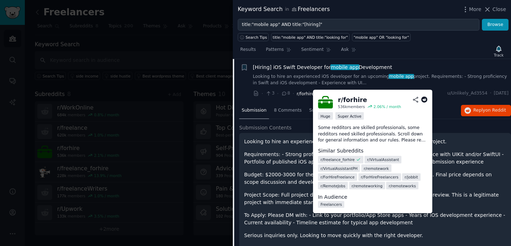
click at [304, 95] on span "r/forhire" at bounding box center [305, 93] width 17 height 5
click at [305, 94] on span "r/forhire" at bounding box center [305, 93] width 17 height 5
copy span "forhire"
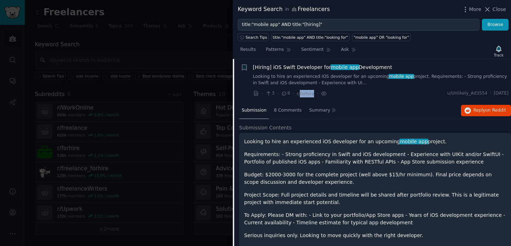
click at [184, 57] on div at bounding box center [255, 123] width 511 height 246
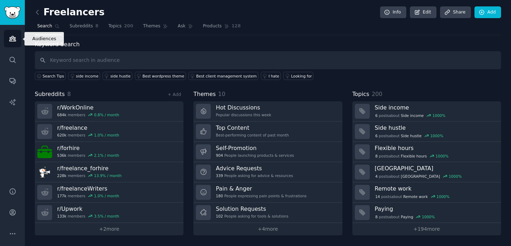
click at [16, 38] on icon "Sidebar" at bounding box center [12, 38] width 7 height 7
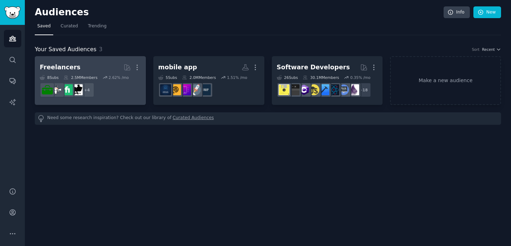
click at [101, 91] on dd "+ 4" at bounding box center [90, 90] width 101 height 20
